Goal: Task Accomplishment & Management: Manage account settings

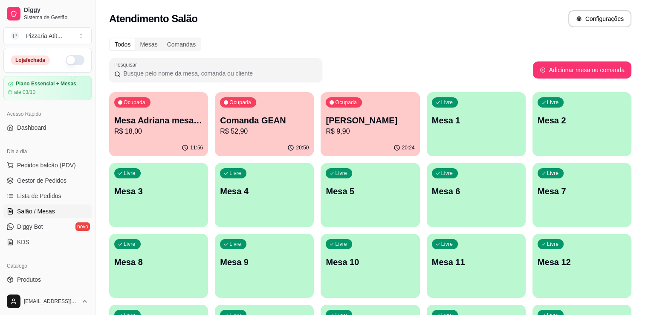
click at [66, 59] on button "button" at bounding box center [75, 60] width 19 height 10
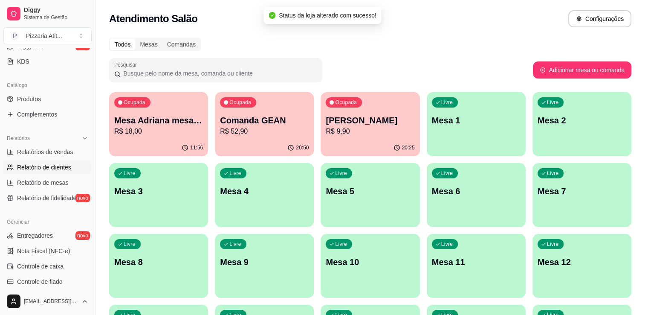
scroll to position [174, 0]
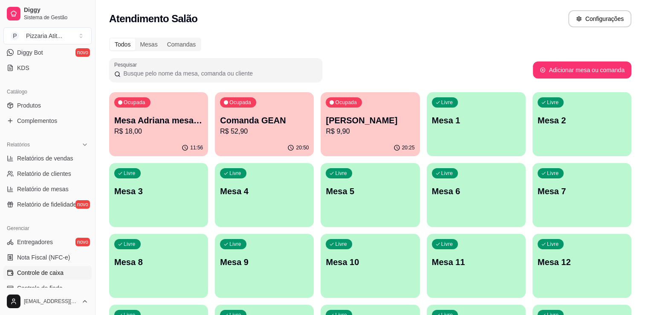
click at [26, 274] on span "Controle de caixa" at bounding box center [40, 272] width 46 height 9
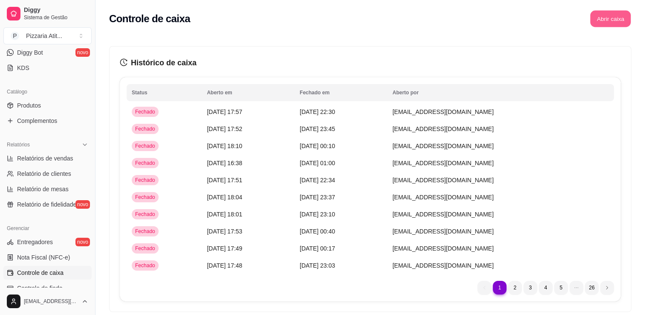
click at [622, 18] on button "Abrir caixa" at bounding box center [610, 19] width 41 height 17
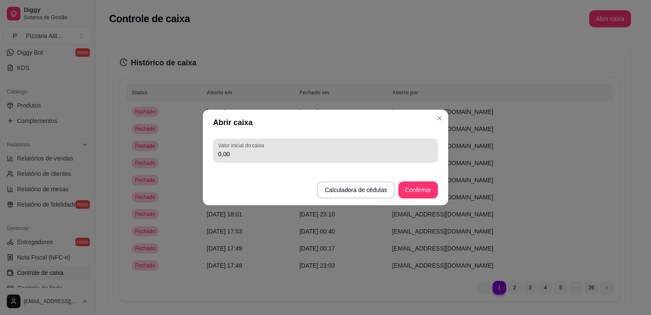
click at [333, 147] on div "0,00" at bounding box center [325, 150] width 215 height 17
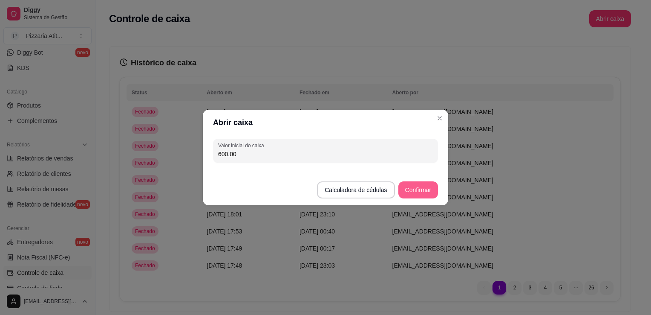
type input "600,00"
click at [410, 189] on button "Confirmar" at bounding box center [418, 190] width 39 height 17
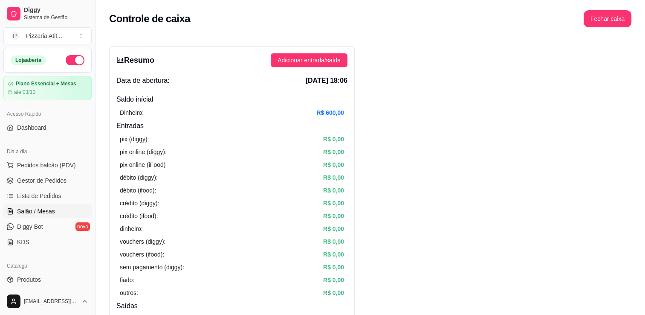
click at [43, 217] on link "Salão / Mesas" at bounding box center [47, 211] width 88 height 14
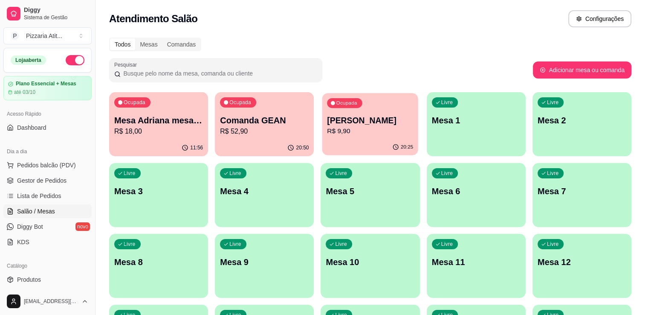
click at [381, 119] on p "[PERSON_NAME]" at bounding box center [370, 121] width 86 height 12
click at [46, 277] on link "Produtos" at bounding box center [47, 279] width 88 height 14
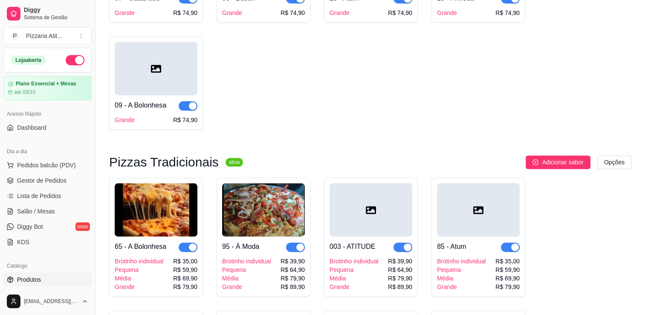
scroll to position [1038, 0]
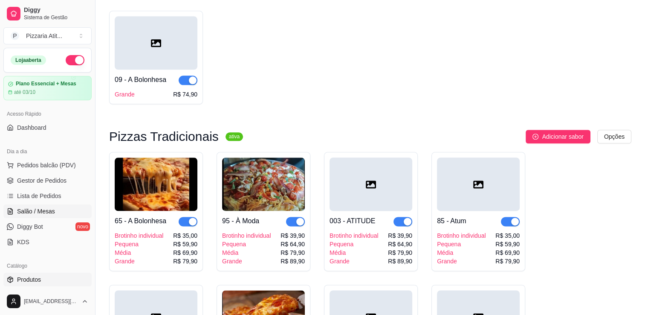
click at [51, 209] on span "Salão / Mesas" at bounding box center [36, 211] width 38 height 9
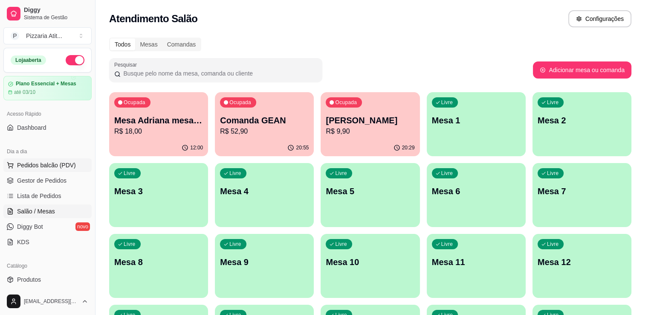
click at [55, 169] on button "Pedidos balcão (PDV)" at bounding box center [47, 165] width 88 height 14
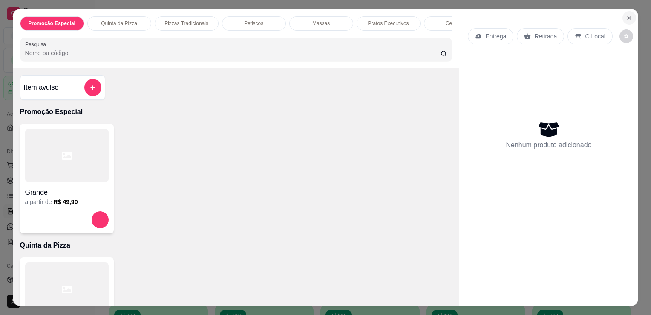
click at [626, 14] on icon "Close" at bounding box center [629, 17] width 7 height 7
